Goal: Task Accomplishment & Management: Manage account settings

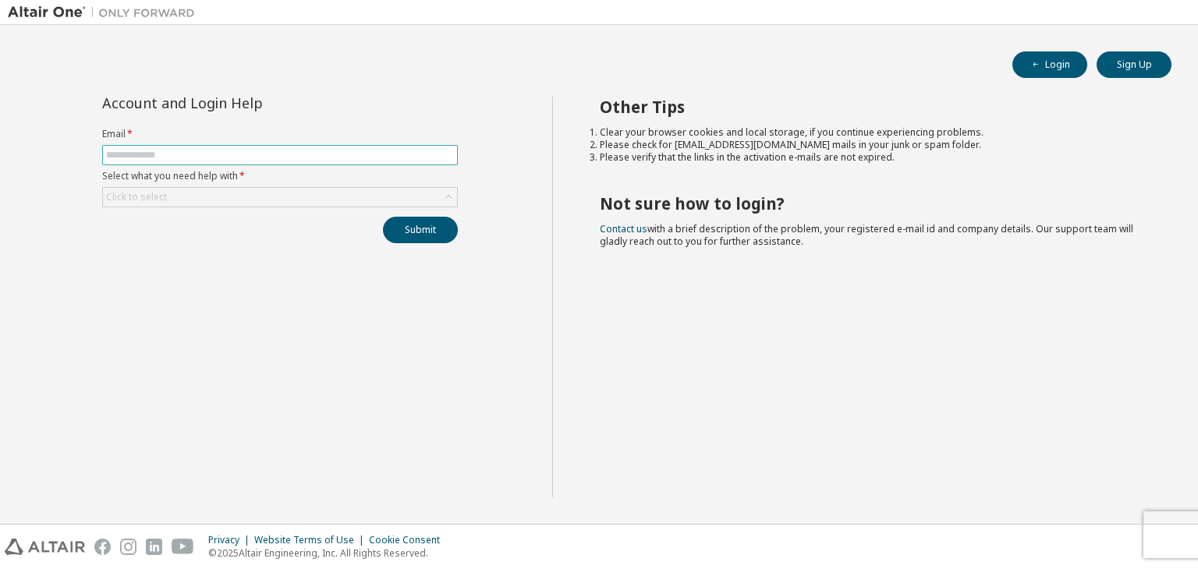
type input "**********"
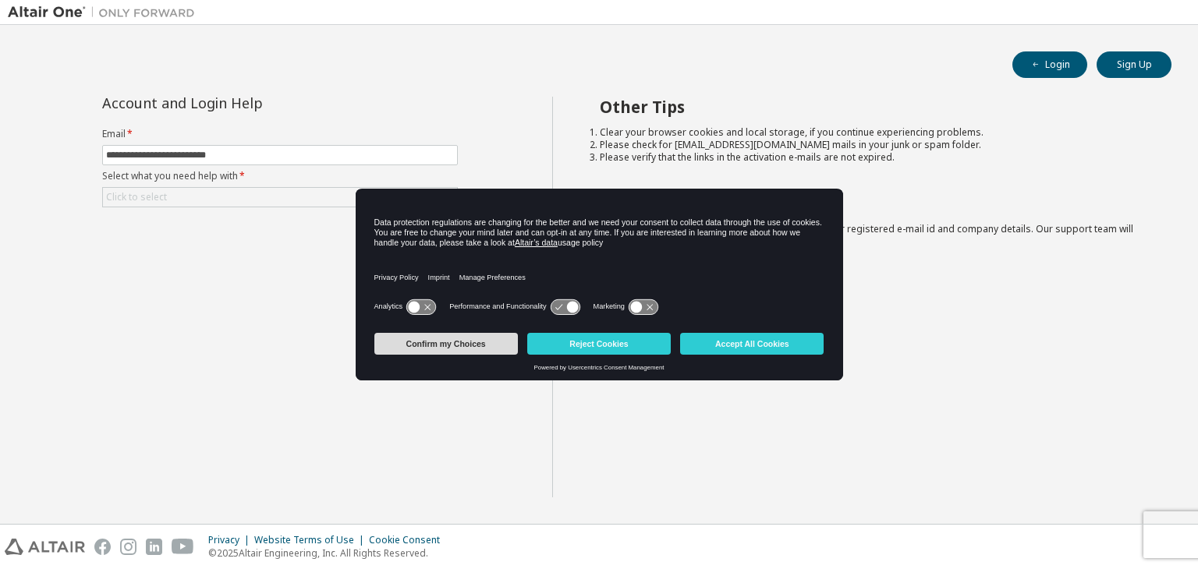
click at [435, 346] on button "Confirm my Choices" at bounding box center [446, 344] width 144 height 22
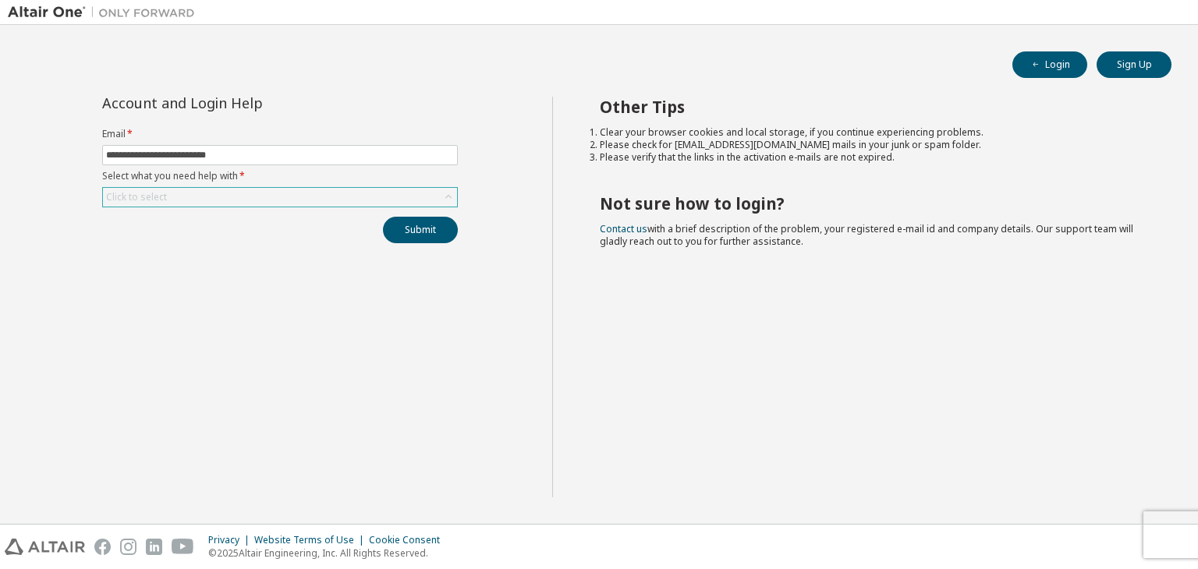
click at [229, 197] on div "Click to select" at bounding box center [280, 197] width 354 height 19
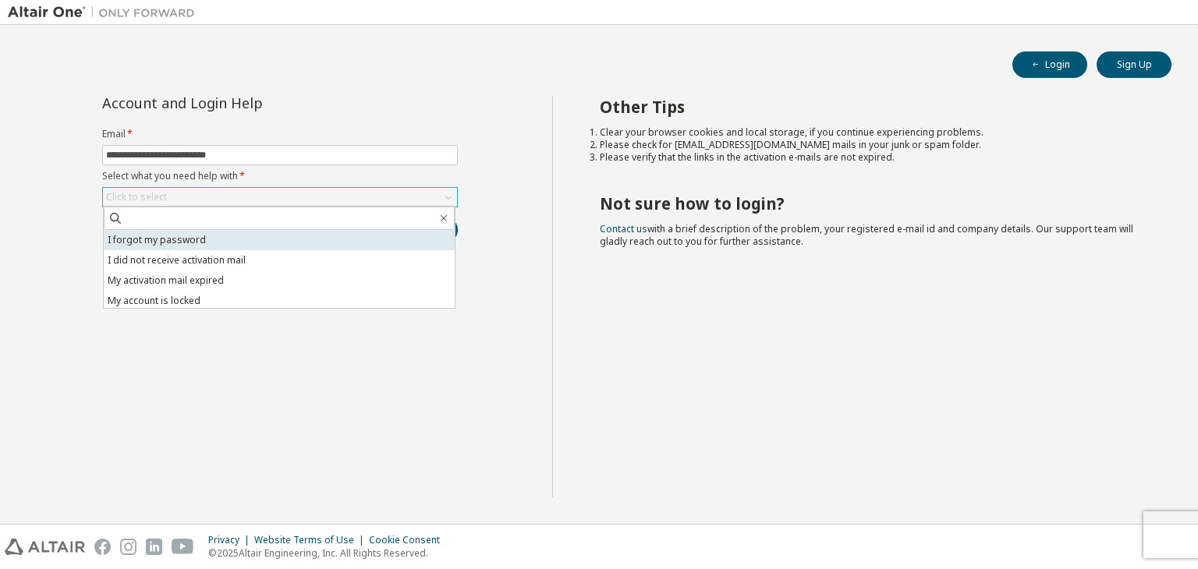
click at [218, 242] on li "I forgot my password" at bounding box center [279, 240] width 351 height 20
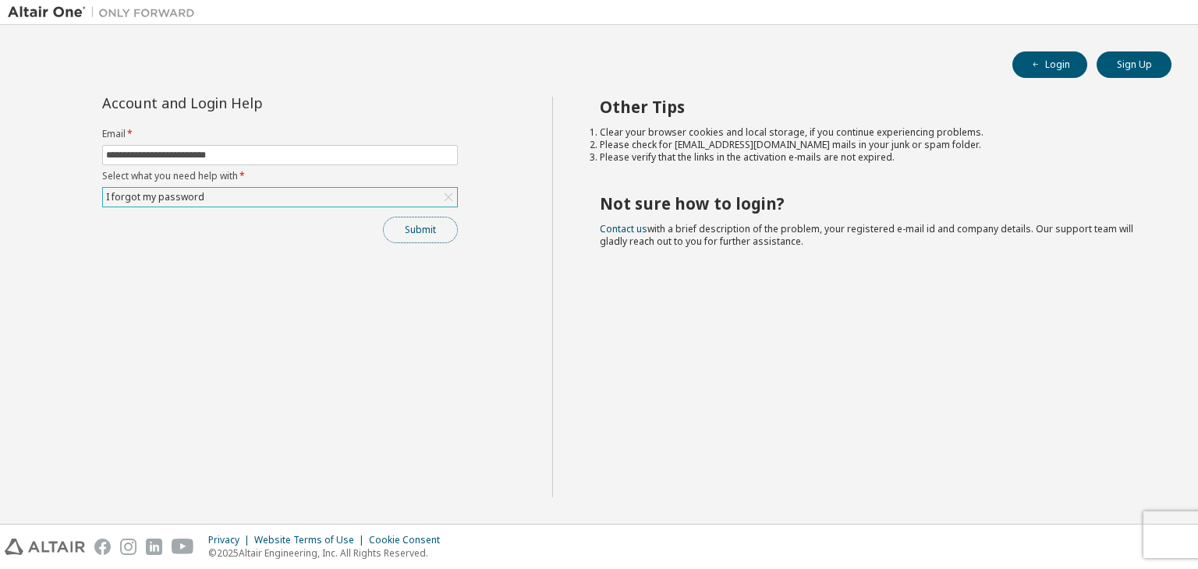
click at [424, 229] on button "Submit" at bounding box center [420, 230] width 75 height 27
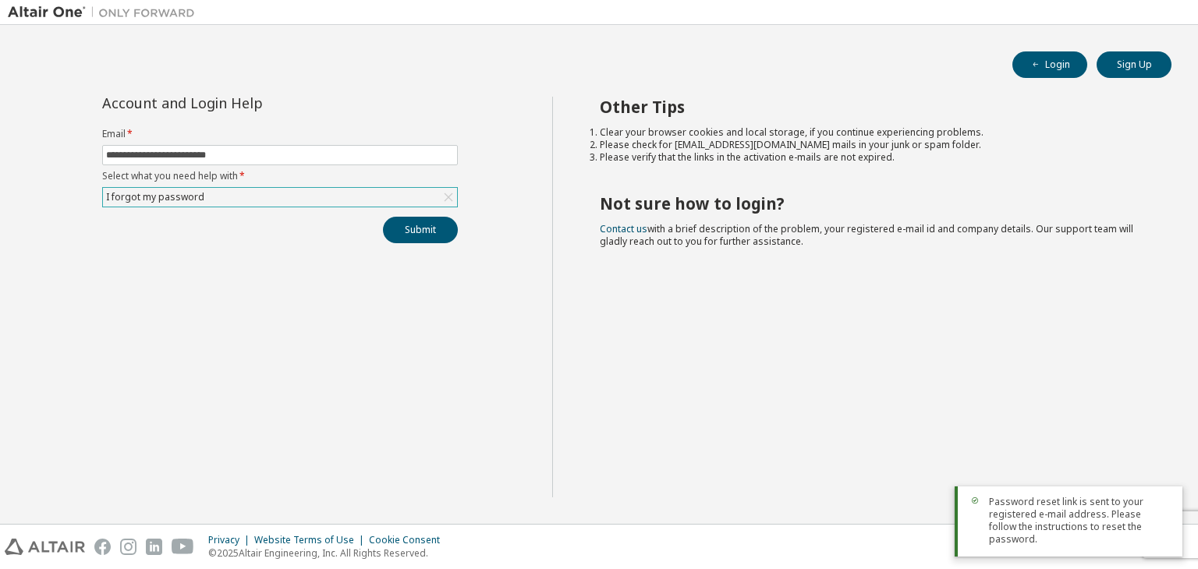
click at [783, 325] on div "Other Tips Clear your browser cookies and local storage, if you continue experi…" at bounding box center [871, 297] width 639 height 401
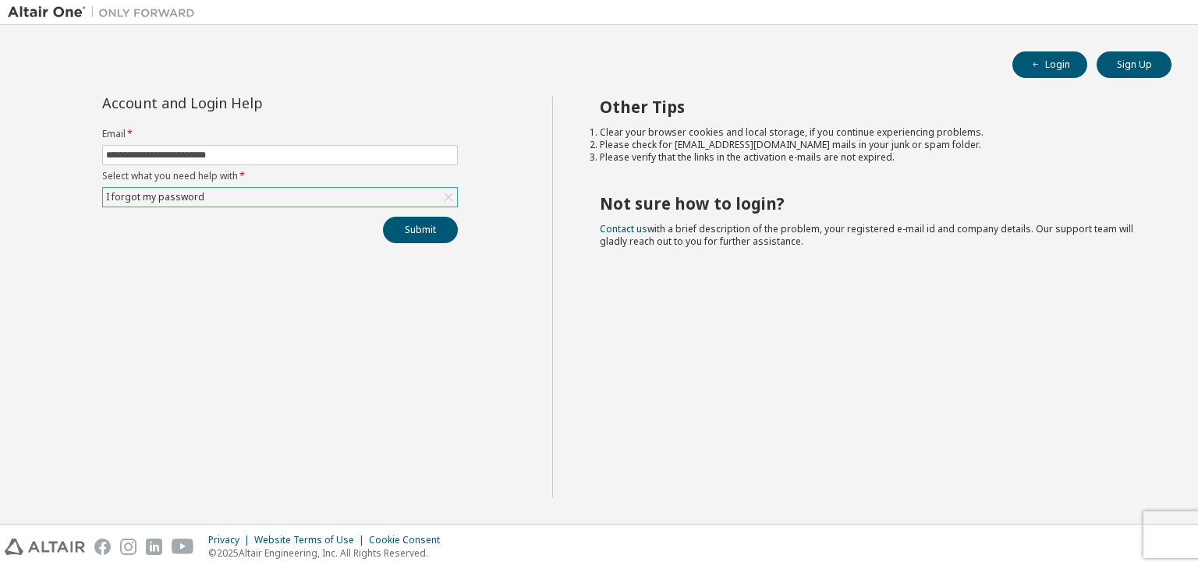
click at [590, 448] on div "Other Tips Clear your browser cookies and local storage, if you continue experi…" at bounding box center [871, 297] width 639 height 401
click at [464, 339] on div "**********" at bounding box center [280, 297] width 544 height 401
click at [671, 435] on div "Other Tips Clear your browser cookies and local storage, if you continue experi…" at bounding box center [871, 297] width 639 height 401
click at [682, 368] on div "Other Tips Clear your browser cookies and local storage, if you continue experi…" at bounding box center [871, 297] width 639 height 401
click at [1064, 73] on button "Login" at bounding box center [1049, 64] width 75 height 27
